Goal: Find specific page/section: Find specific page/section

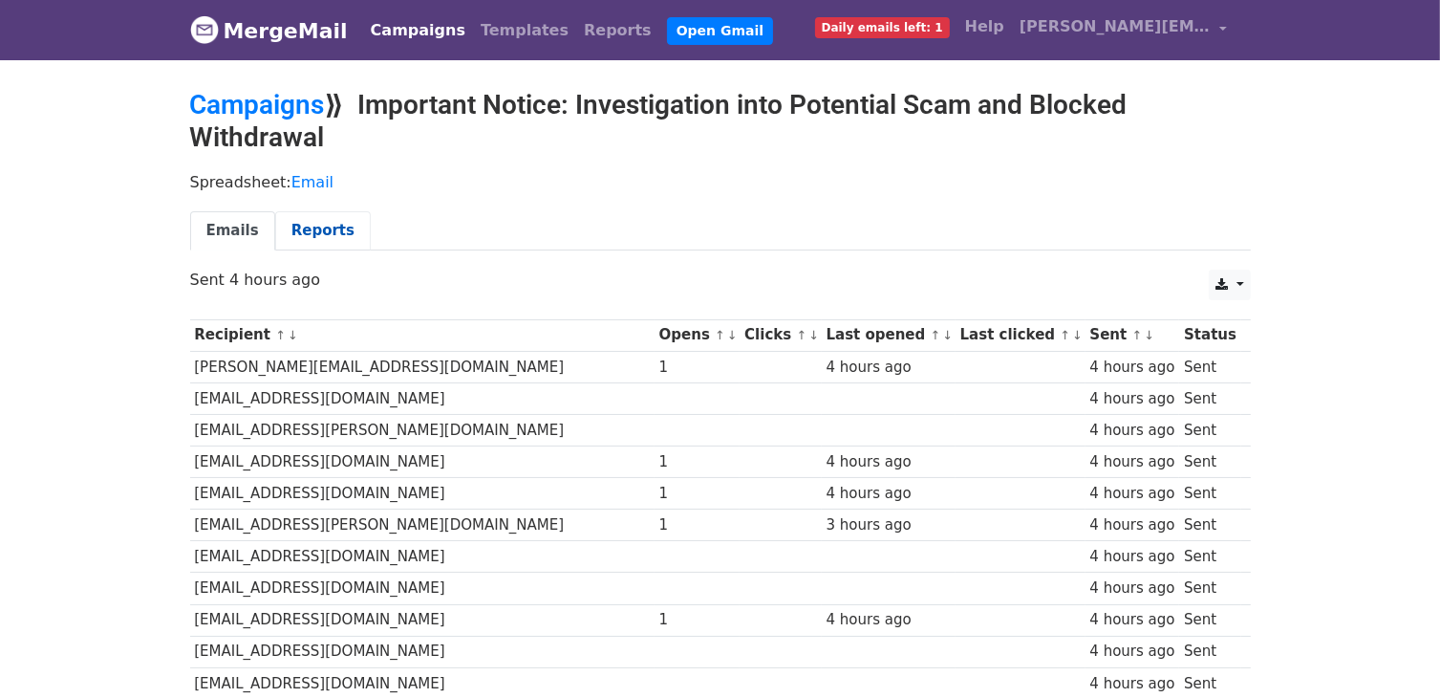
click at [302, 235] on link "Reports" at bounding box center [323, 230] width 96 height 39
